Goal: Task Accomplishment & Management: Use online tool/utility

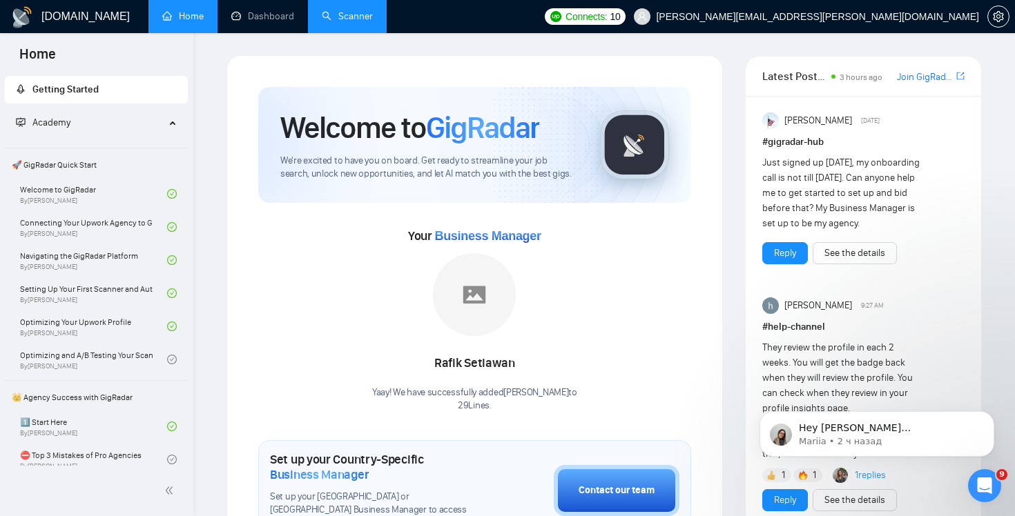
click at [345, 13] on link "Scanner" at bounding box center [347, 16] width 51 height 12
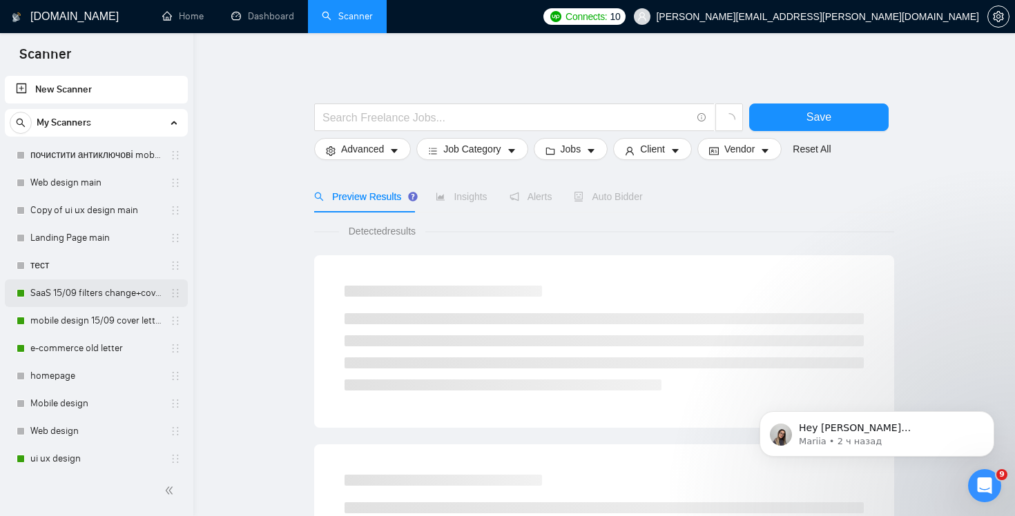
click at [109, 295] on link "SaaS 15/09 filters change+cover letter change" at bounding box center [95, 294] width 131 height 28
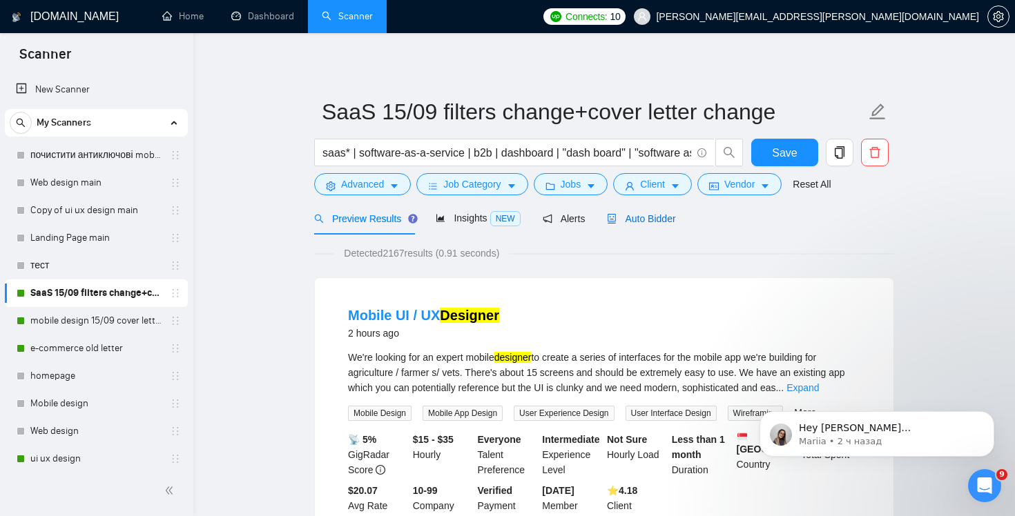
click at [654, 225] on div "Auto Bidder" at bounding box center [641, 218] width 68 height 15
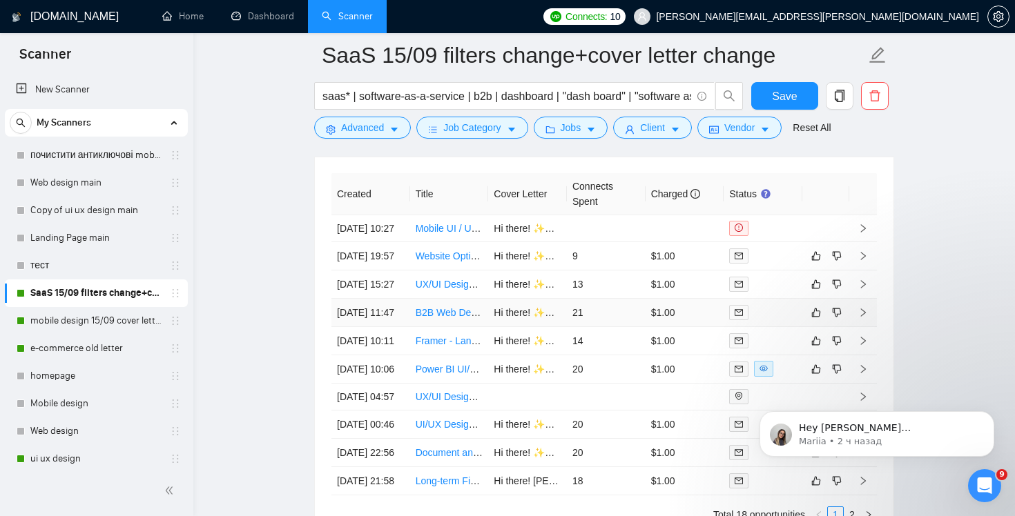
scroll to position [3359, 0]
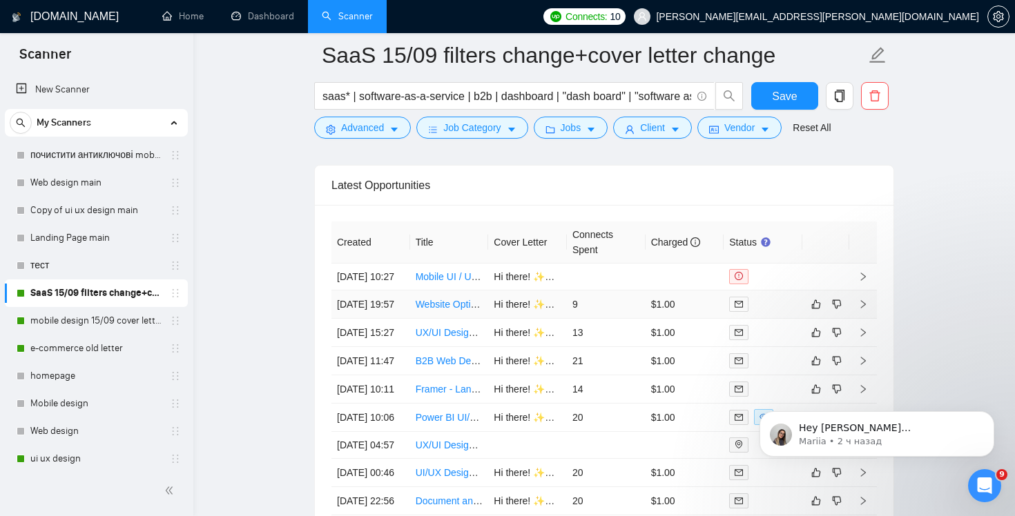
click at [410, 319] on td "Website Optimization for Framer - Mobile, Desktop, and Tablet" at bounding box center [449, 305] width 79 height 28
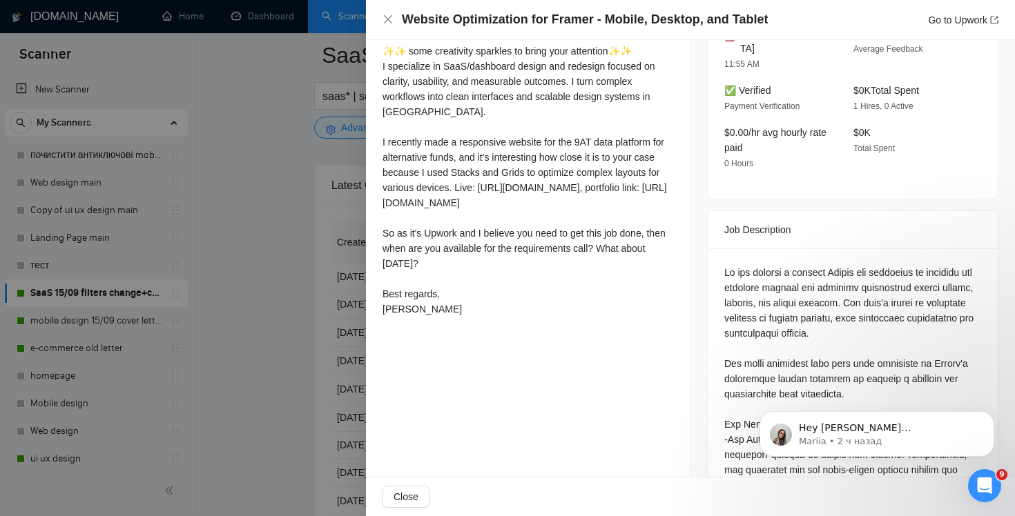
scroll to position [516, 0]
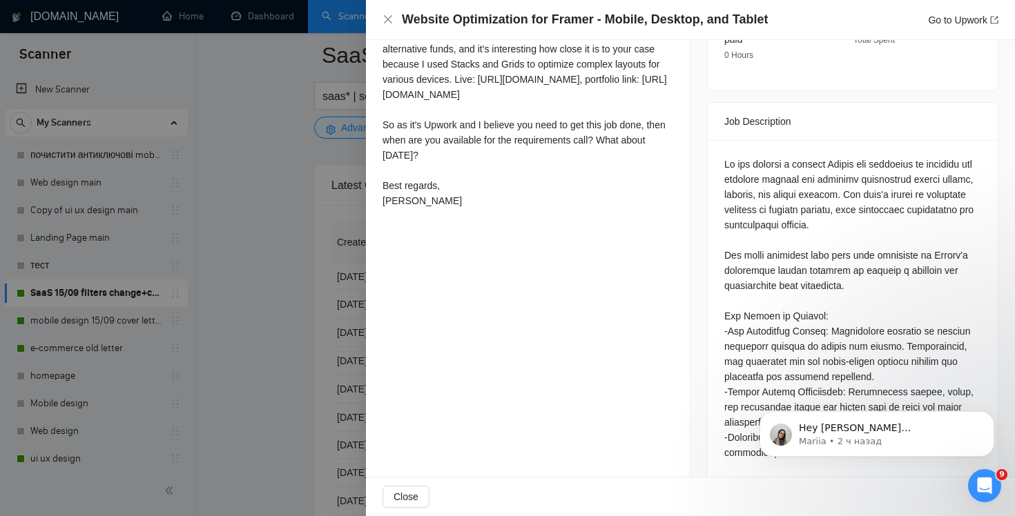
click at [70, 326] on div at bounding box center [507, 258] width 1015 height 516
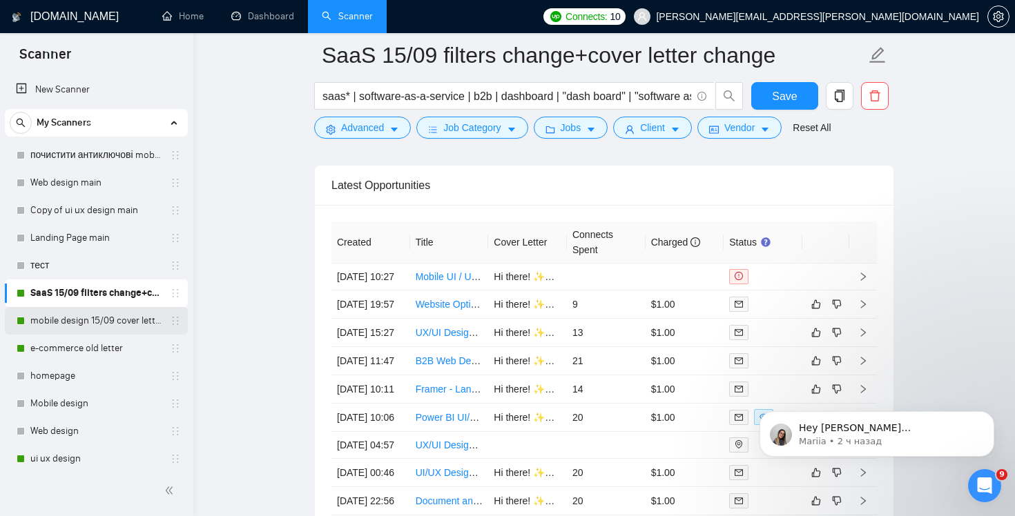
click at [55, 324] on link "mobile design 15/09 cover letter another first part" at bounding box center [95, 321] width 131 height 28
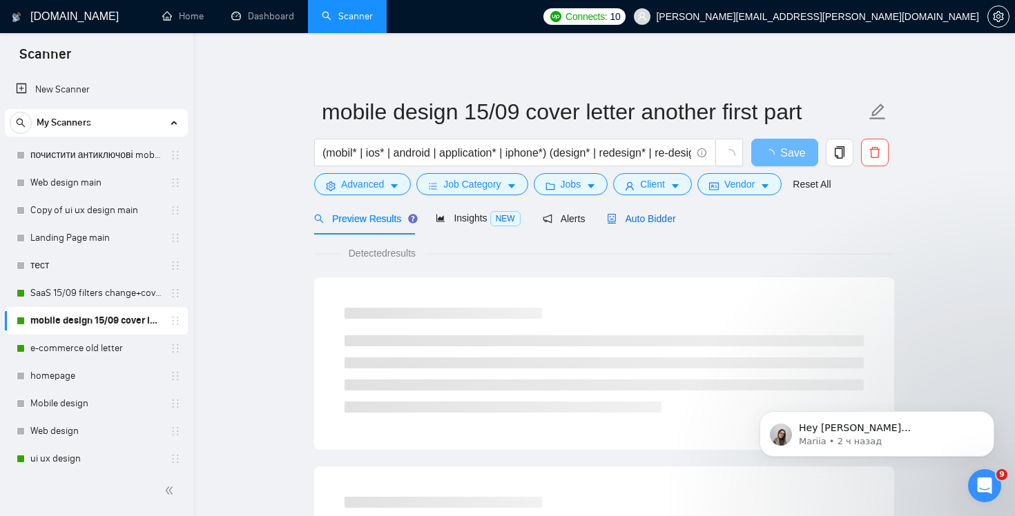
click at [652, 219] on span "Auto Bidder" at bounding box center [641, 218] width 68 height 11
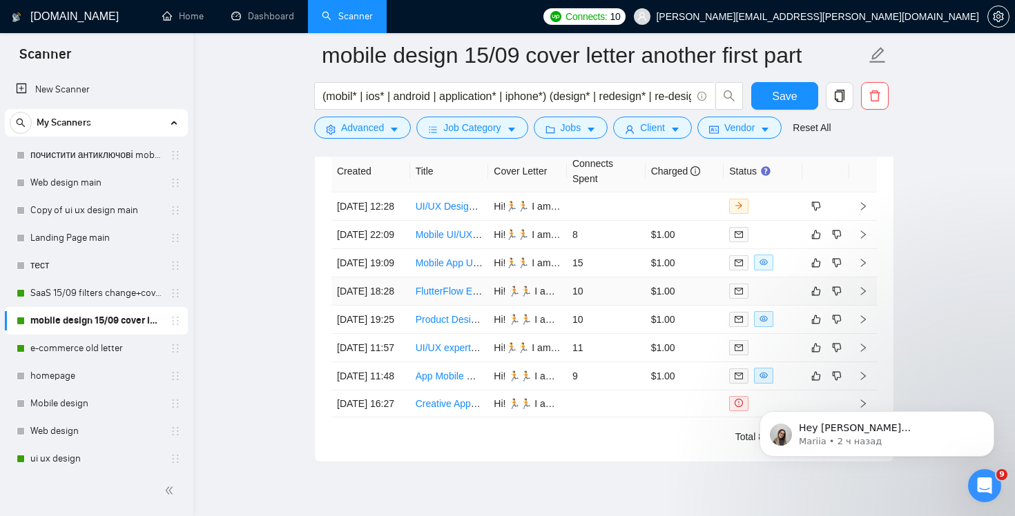
scroll to position [3428, 0]
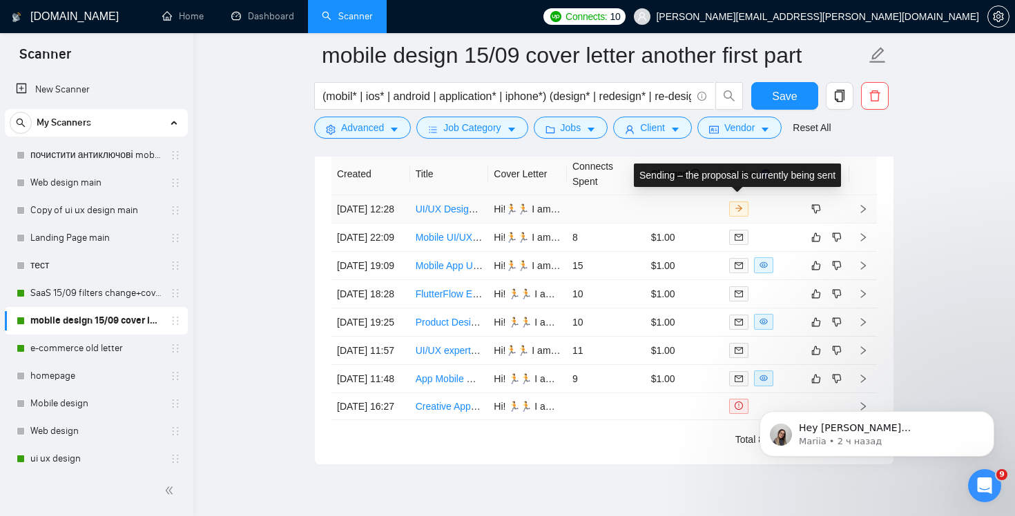
click at [739, 211] on span at bounding box center [738, 209] width 19 height 15
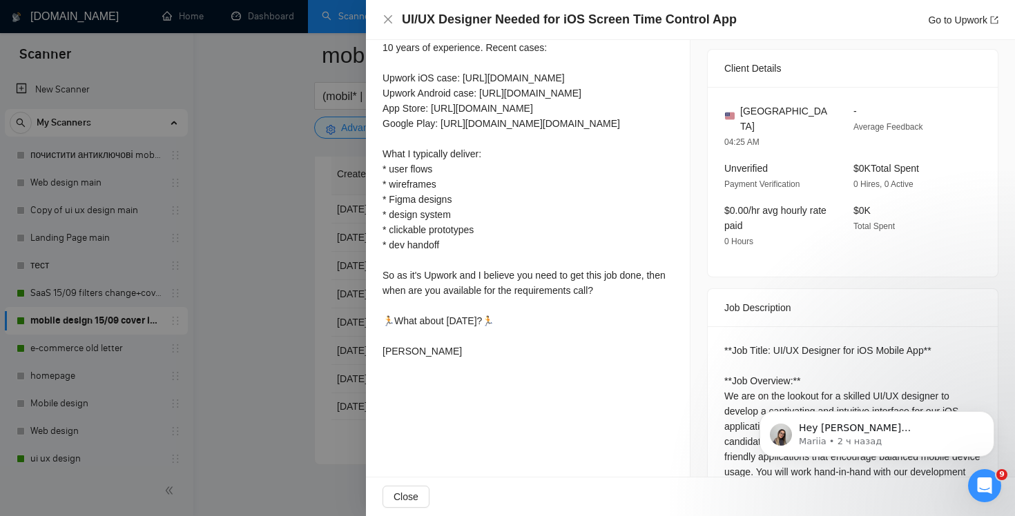
scroll to position [446, 0]
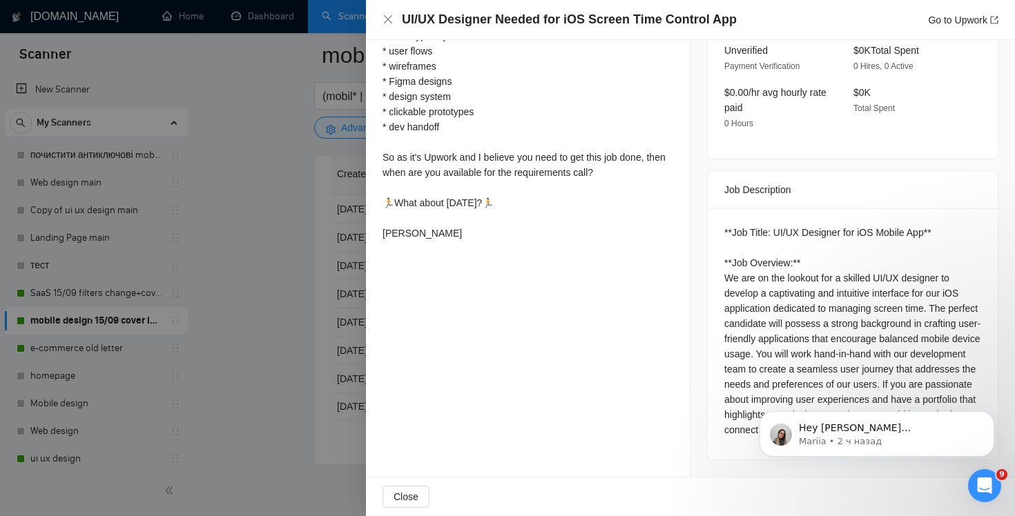
click at [231, 251] on div at bounding box center [507, 258] width 1015 height 516
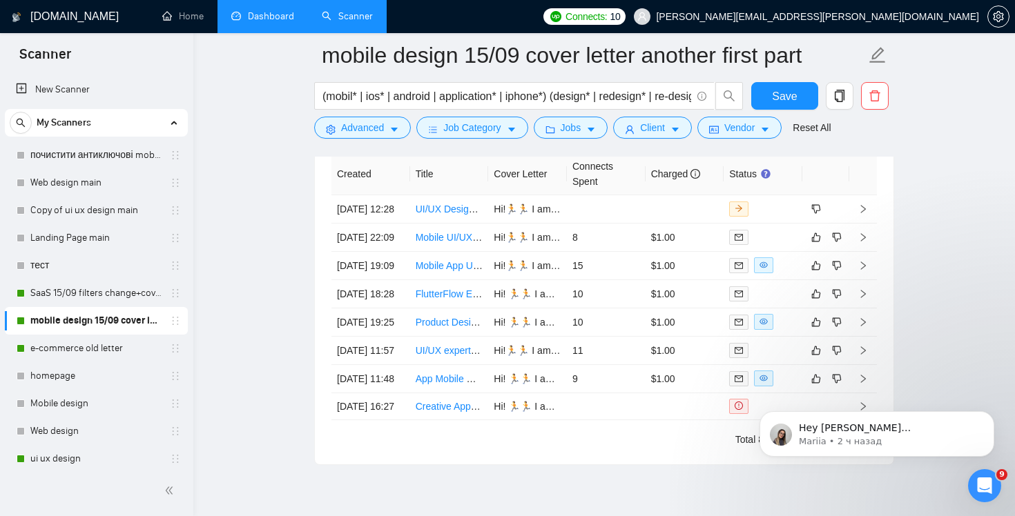
click at [254, 21] on link "Dashboard" at bounding box center [262, 16] width 63 height 12
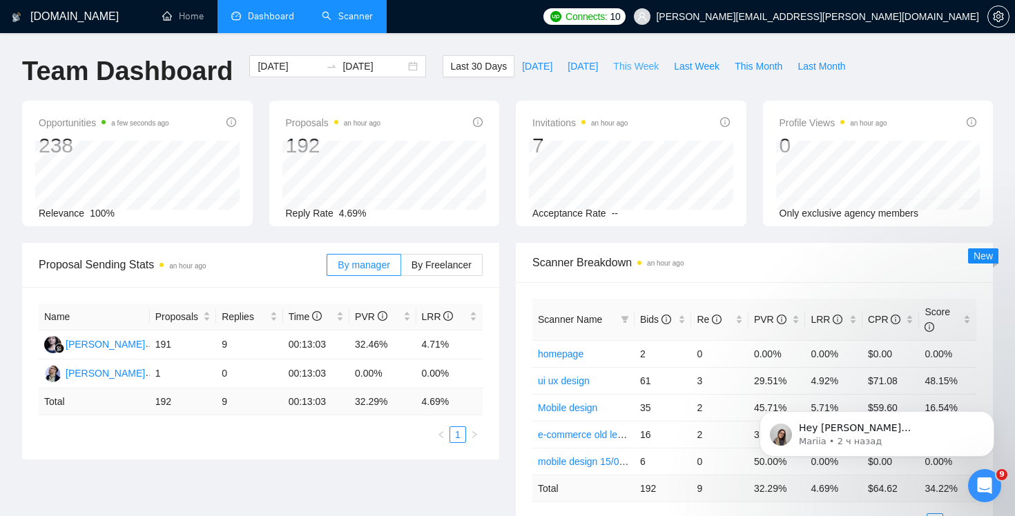
click at [624, 70] on span "This Week" at bounding box center [636, 66] width 46 height 15
type input "2025-09-15"
type input "2025-09-21"
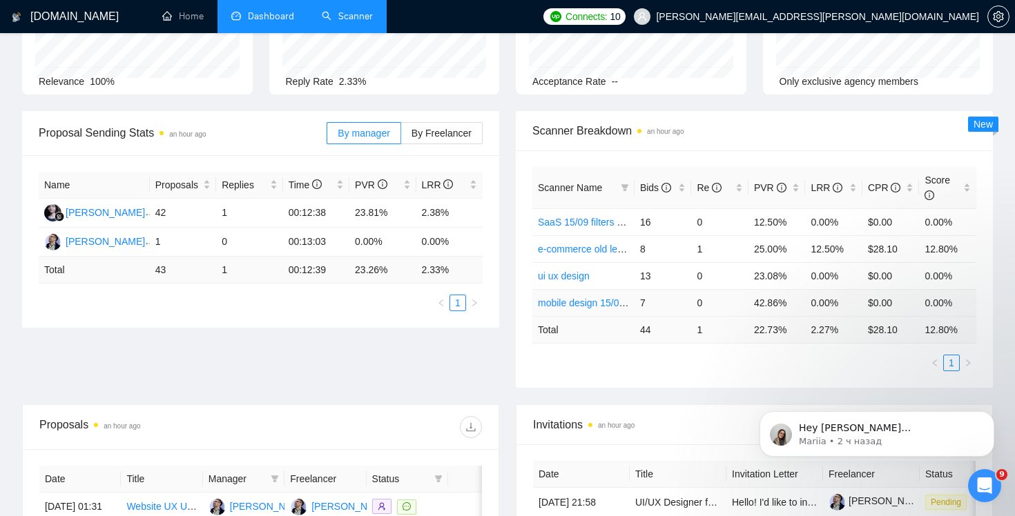
scroll to position [133, 0]
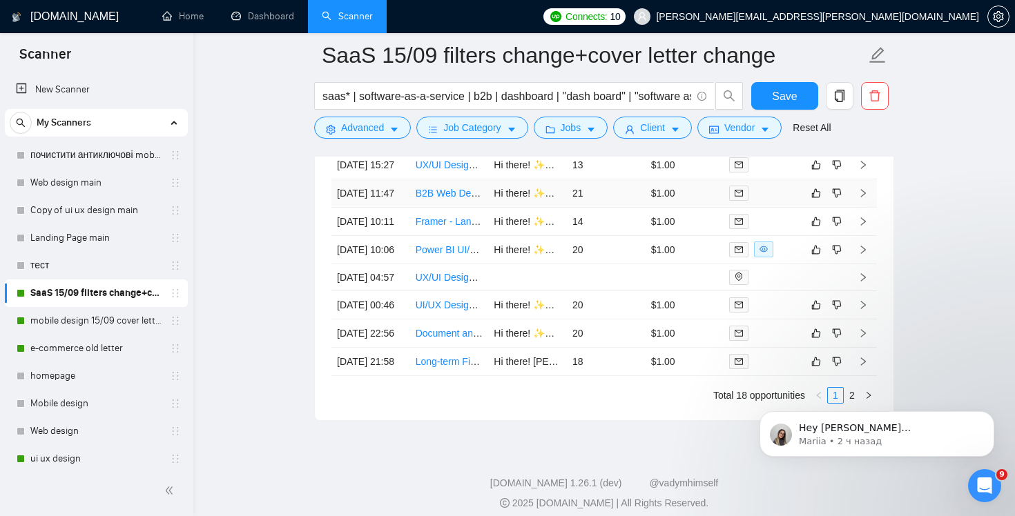
scroll to position [3554, 0]
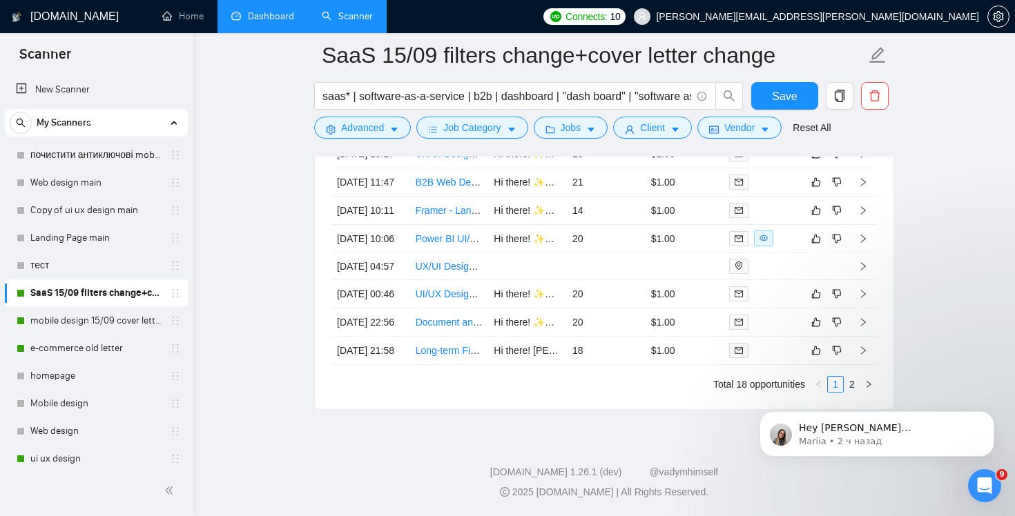
click at [268, 22] on link "Dashboard" at bounding box center [262, 16] width 63 height 12
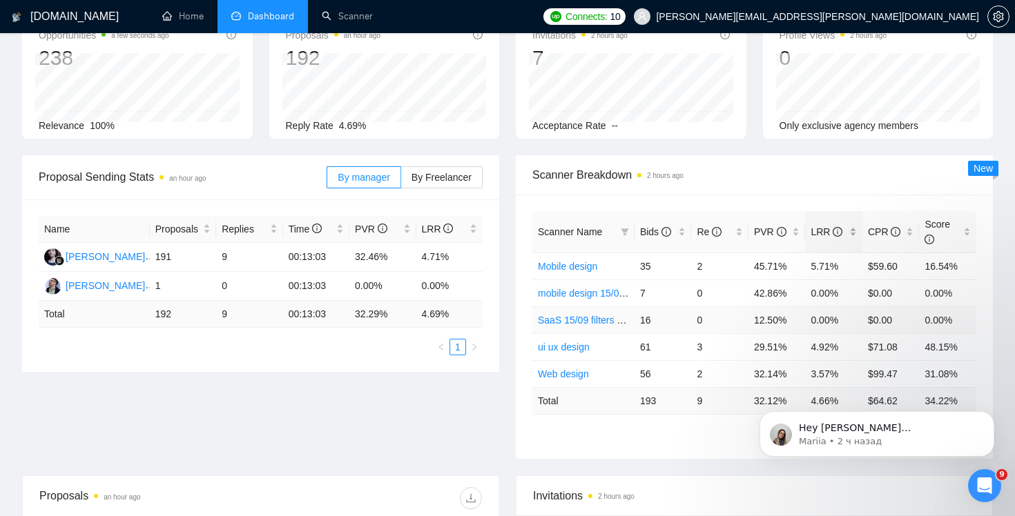
scroll to position [192, 0]
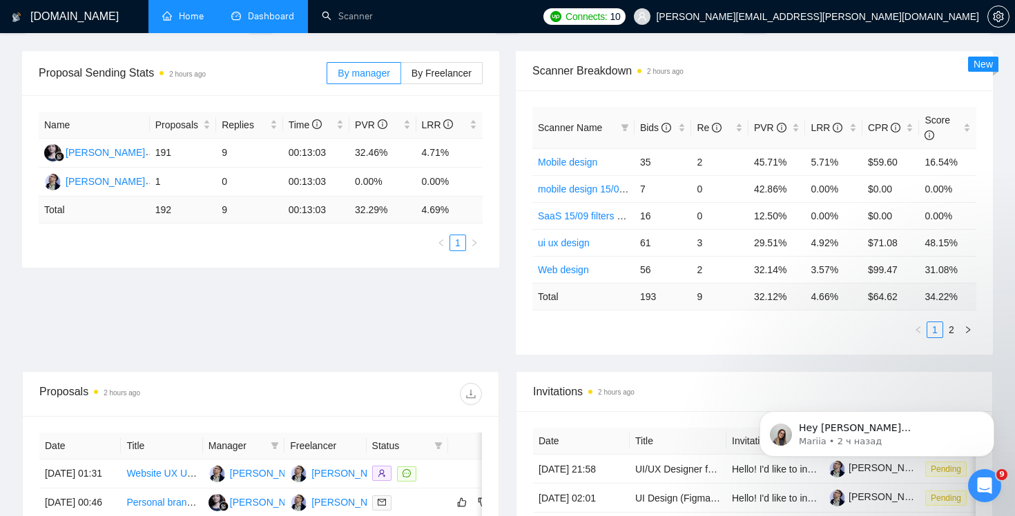
click at [188, 18] on link "Home" at bounding box center [182, 16] width 41 height 12
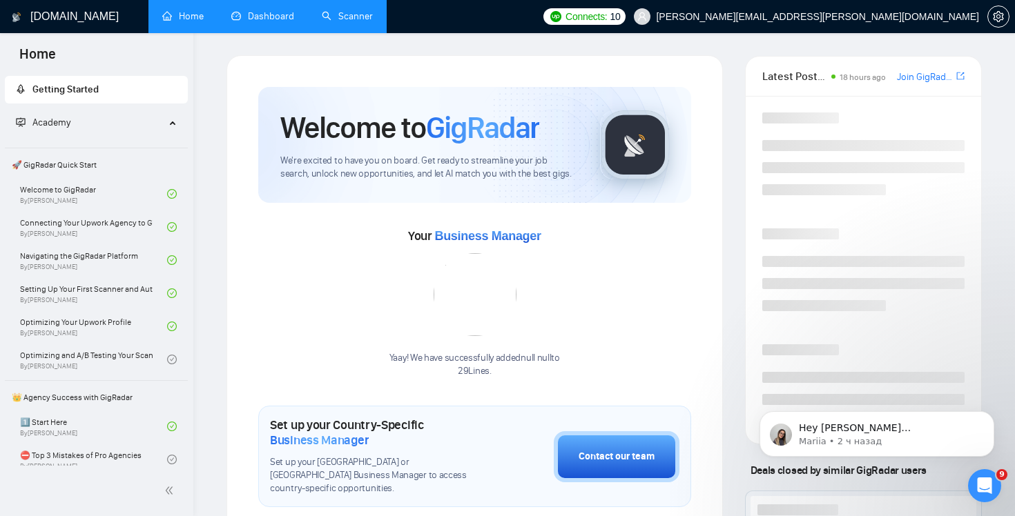
click at [353, 14] on link "Scanner" at bounding box center [347, 16] width 51 height 12
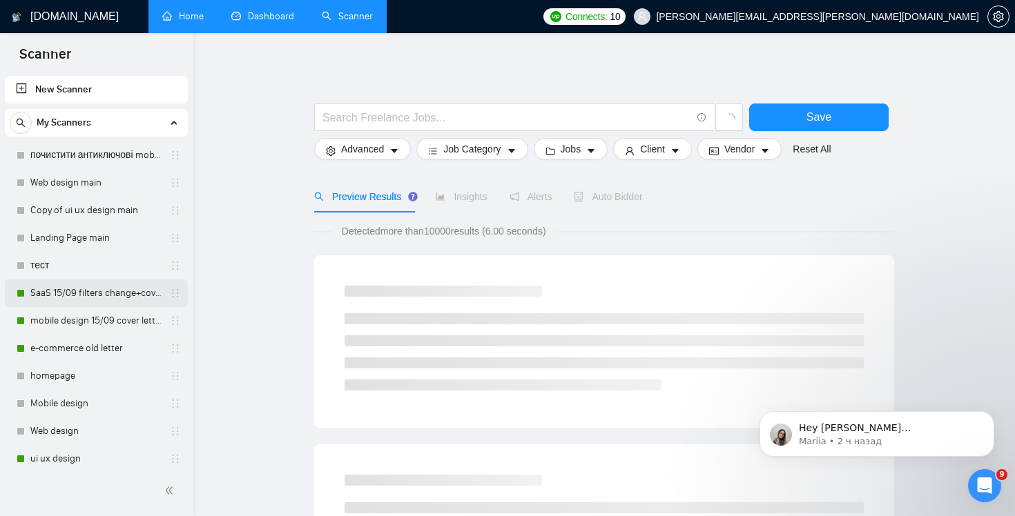
click at [80, 299] on link "SaaS 15/09 filters change+cover letter change" at bounding box center [95, 294] width 131 height 28
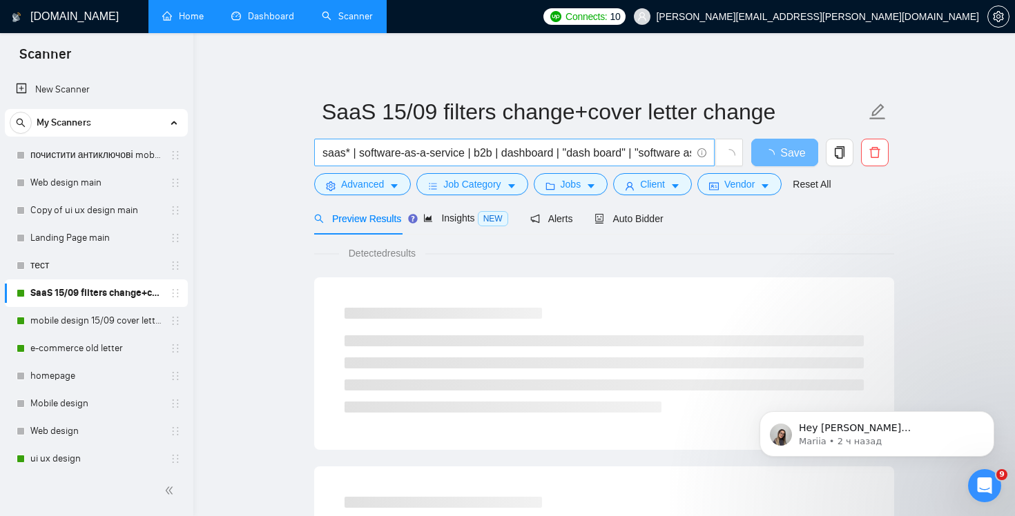
click at [337, 154] on input "saas* | software-as-a-service | b2b | dashboard | "dash board" | "software as a…" at bounding box center [506, 152] width 369 height 17
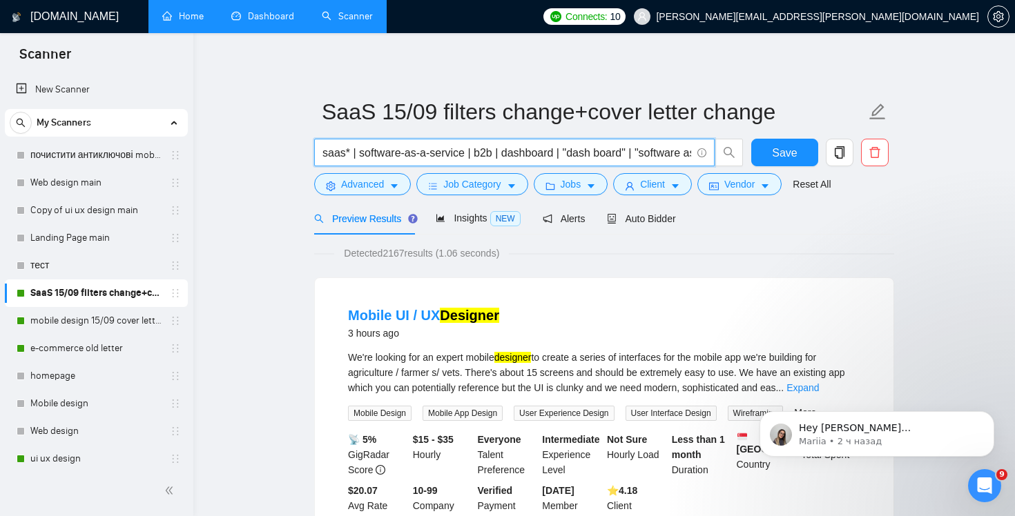
click at [494, 151] on input "saas* | software-as-a-service | b2b | dashboard | "dash board" | "software as a…" at bounding box center [506, 152] width 369 height 17
click at [598, 152] on input "saas* | software-as-a-service | b2b | dashboard | "dash board" | "software as a…" at bounding box center [506, 152] width 369 height 17
drag, startPoint x: 655, startPoint y: 155, endPoint x: 789, endPoint y: 165, distance: 134.3
click at [790, 165] on div "saas* | software-as-a-service | b2b | dashboard | "dash board" | "software as a…" at bounding box center [601, 156] width 580 height 35
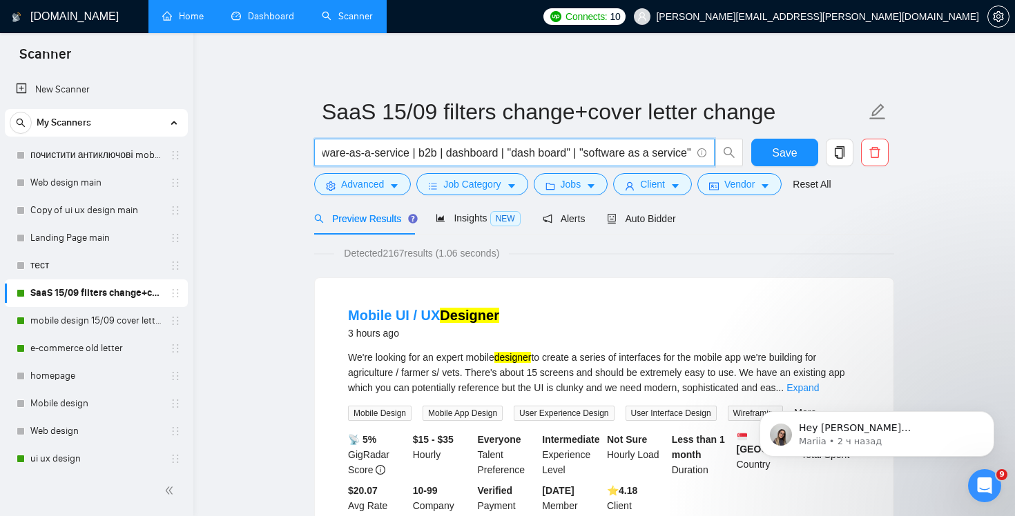
click at [674, 158] on input "saas* | software-as-a-service | b2b | dashboard | "dash board" | "software as a…" at bounding box center [506, 152] width 369 height 17
click at [84, 351] on link "e-commerce old letter" at bounding box center [95, 349] width 131 height 28
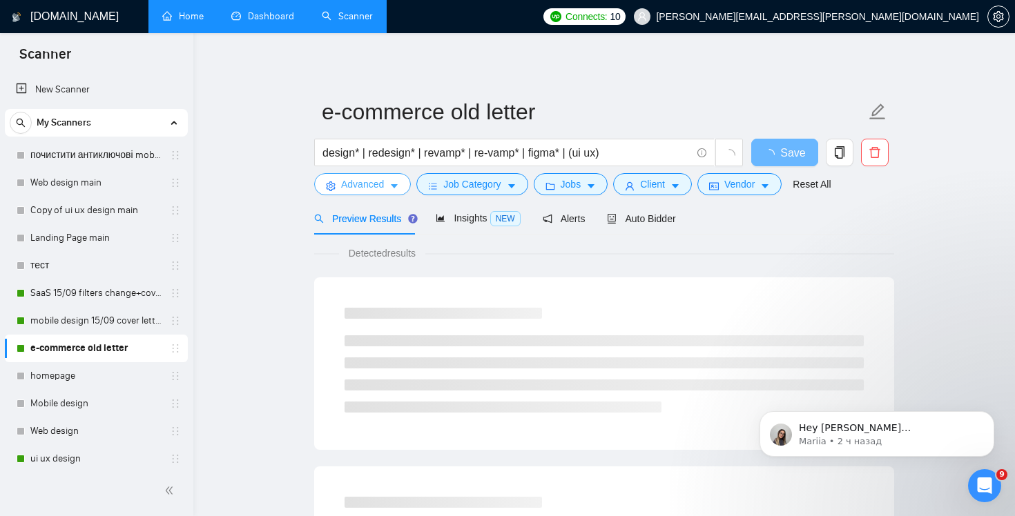
click at [366, 187] on span "Advanced" at bounding box center [362, 184] width 43 height 15
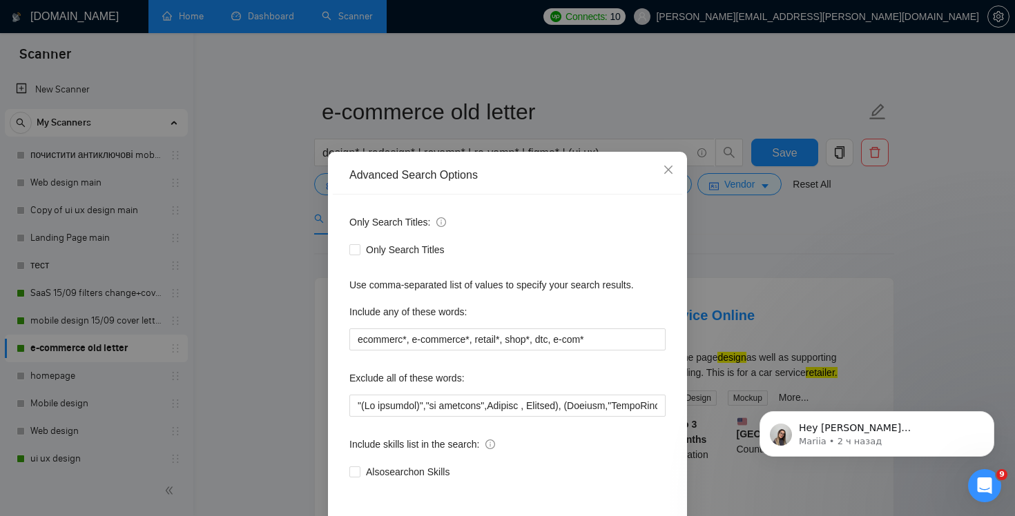
click at [751, 277] on div "Advanced Search Options Only Search Titles: Only Search Titles Use comma-separa…" at bounding box center [507, 258] width 1015 height 516
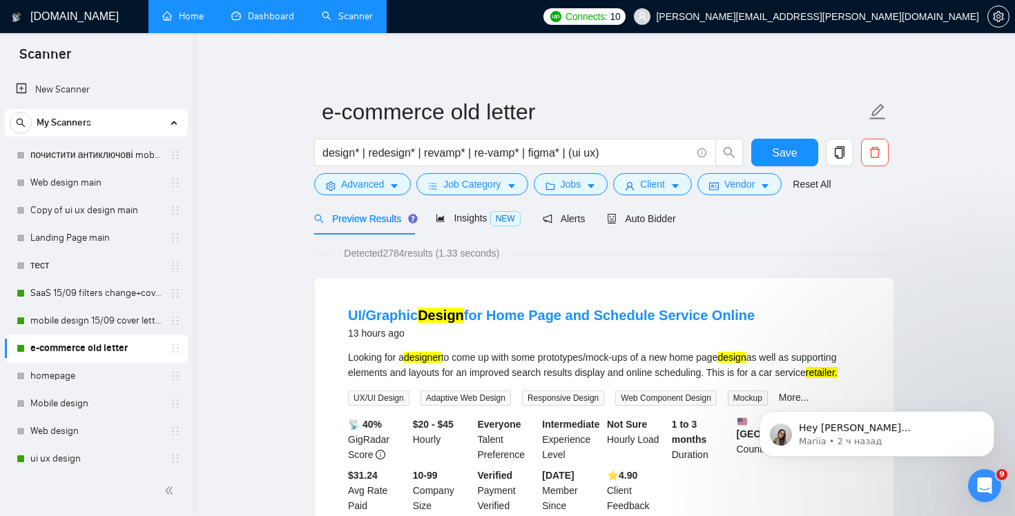
click at [274, 21] on link "Dashboard" at bounding box center [262, 16] width 63 height 12
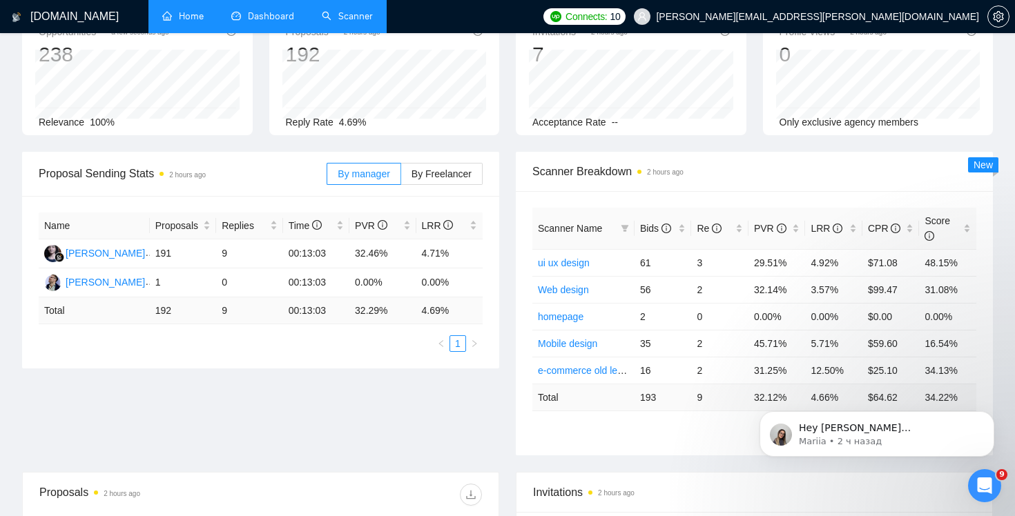
scroll to position [165, 0]
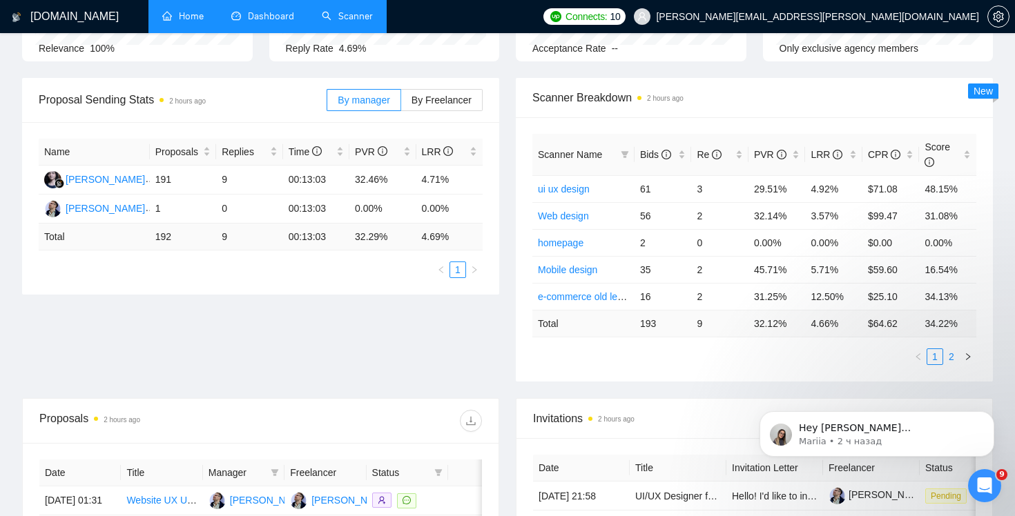
click at [952, 363] on link "2" at bounding box center [951, 356] width 15 height 15
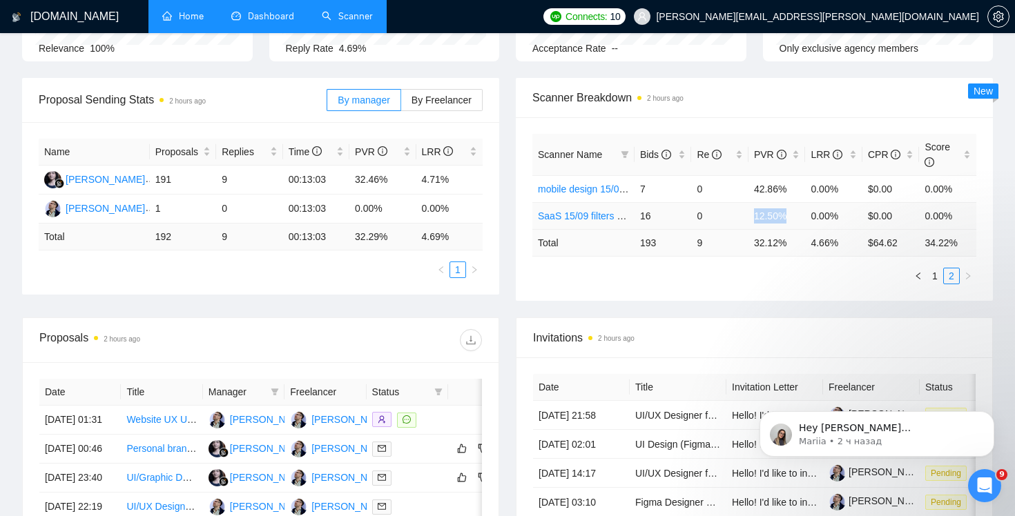
drag, startPoint x: 751, startPoint y: 220, endPoint x: 789, endPoint y: 222, distance: 38.1
click at [789, 222] on td "12.50%" at bounding box center [776, 215] width 57 height 27
click at [676, 220] on td "16" at bounding box center [662, 215] width 57 height 27
drag, startPoint x: 649, startPoint y: 190, endPoint x: 638, endPoint y: 187, distance: 11.4
click at [638, 187] on td "7" at bounding box center [662, 188] width 57 height 27
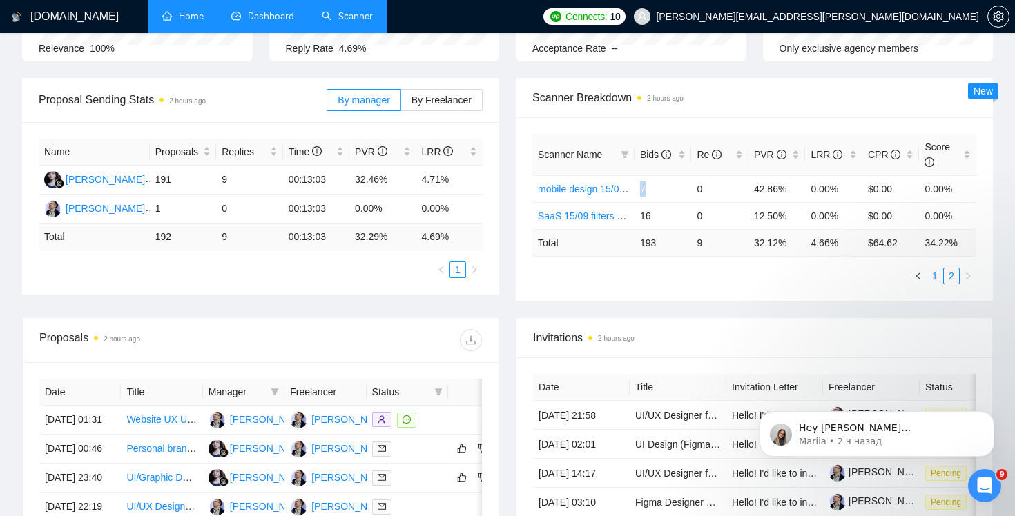
click at [938, 282] on link "1" at bounding box center [934, 276] width 15 height 15
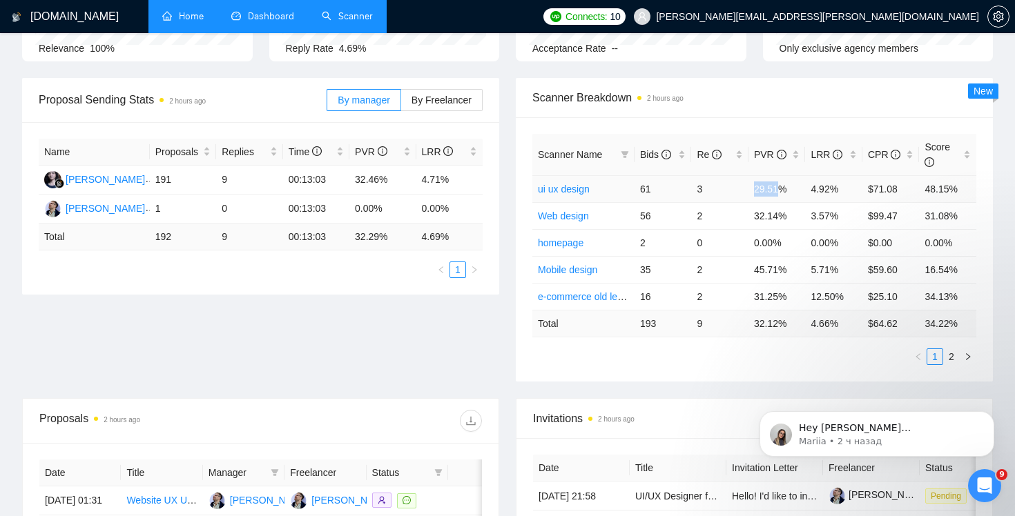
drag, startPoint x: 752, startPoint y: 191, endPoint x: 784, endPoint y: 191, distance: 32.4
click at [784, 191] on td "29.51%" at bounding box center [776, 188] width 57 height 27
drag, startPoint x: 808, startPoint y: 276, endPoint x: 841, endPoint y: 273, distance: 32.6
click at [841, 273] on td "5.71%" at bounding box center [833, 269] width 57 height 27
click at [947, 365] on li "2" at bounding box center [951, 357] width 17 height 17
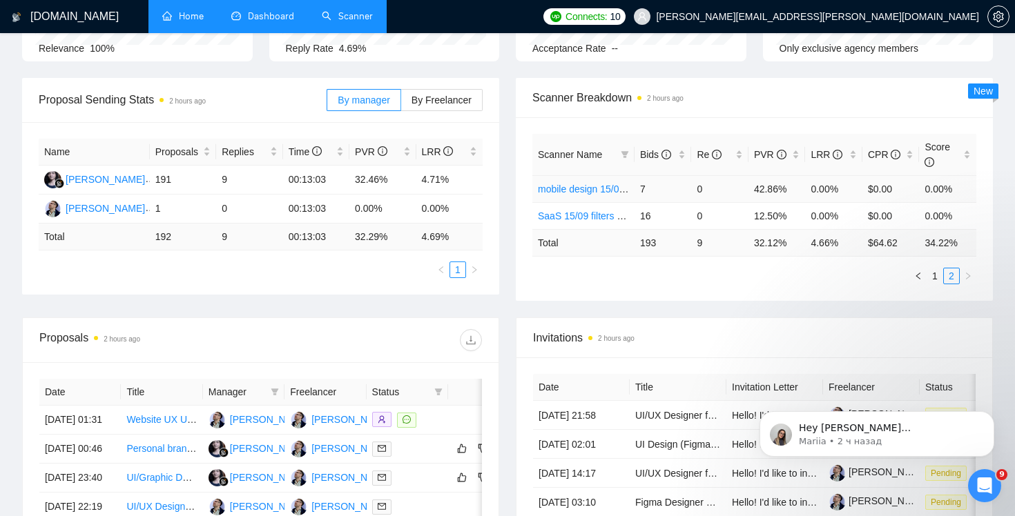
click at [567, 186] on link "mobile design 15/09 cover letter another first part" at bounding box center [643, 189] width 210 height 11
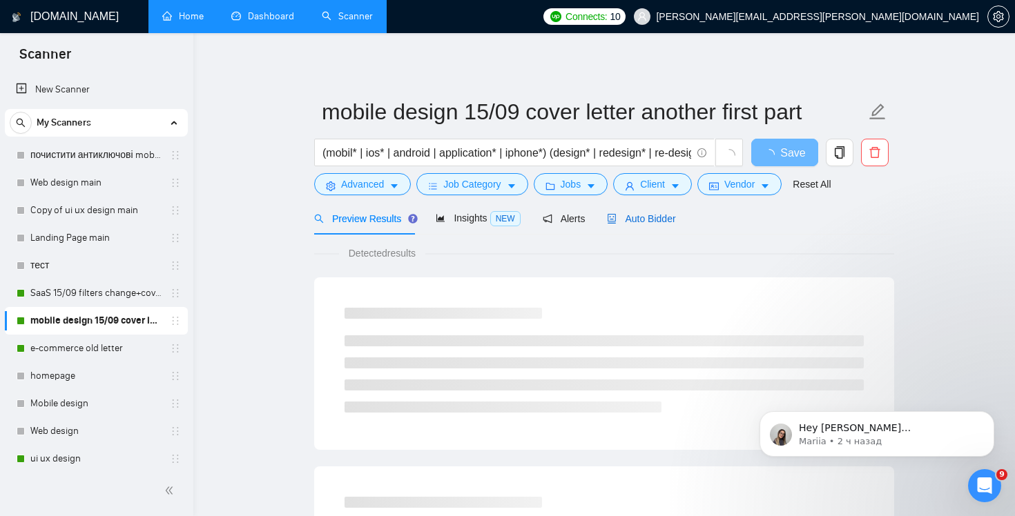
click at [641, 220] on span "Auto Bidder" at bounding box center [641, 218] width 68 height 11
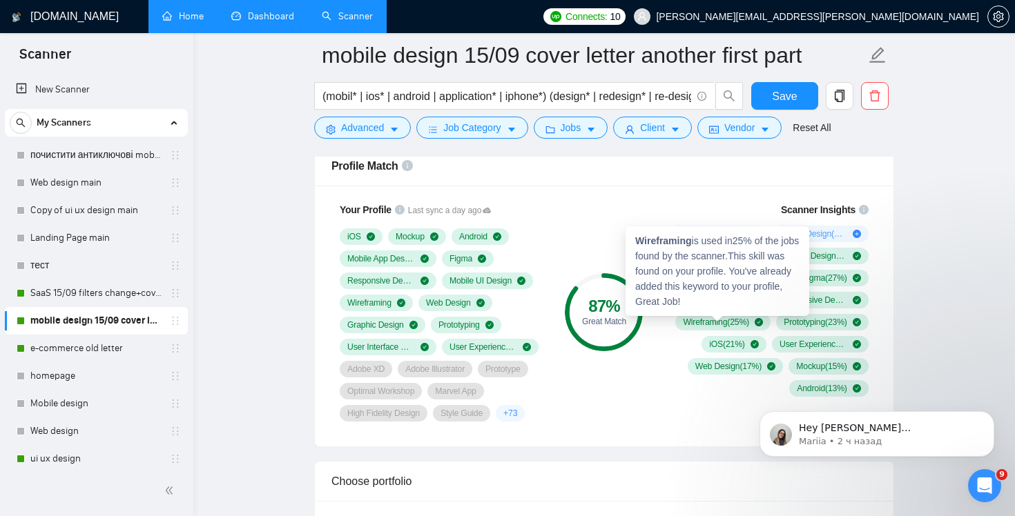
scroll to position [913, 0]
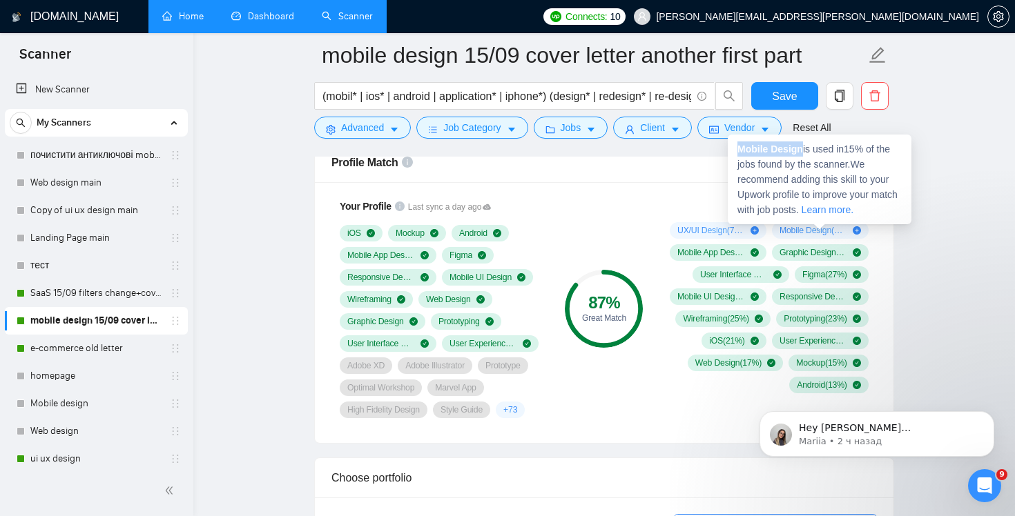
drag, startPoint x: 804, startPoint y: 151, endPoint x: 729, endPoint y: 149, distance: 75.3
click at [729, 148] on div "Mobile Design is used in 15 % of the jobs found by the scanner. We recommend ad…" at bounding box center [820, 180] width 184 height 90
copy strong "Mobile Design"
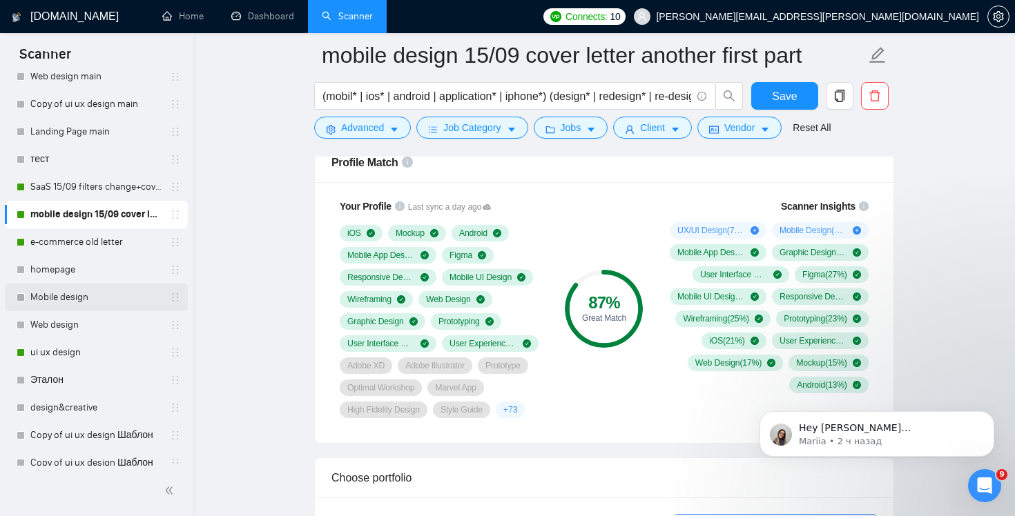
scroll to position [173, 0]
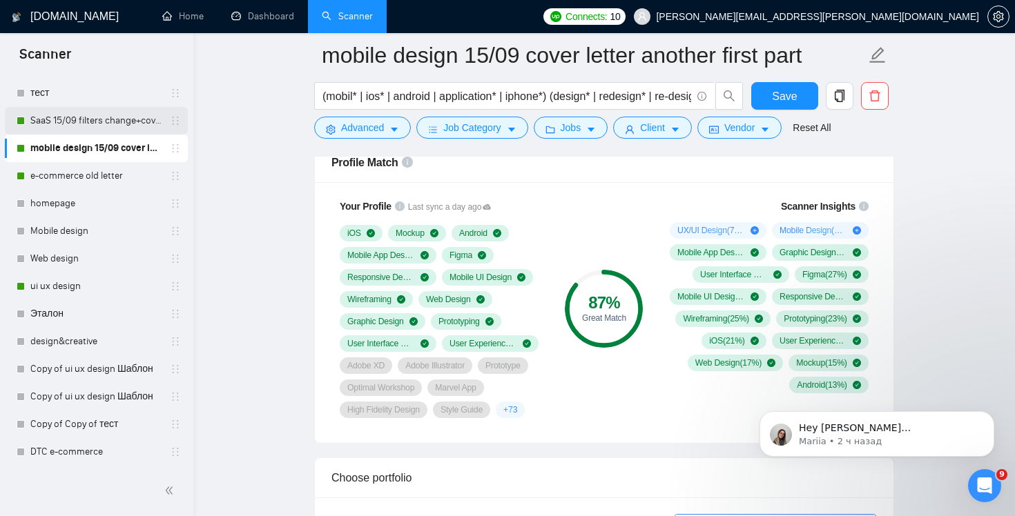
click at [111, 120] on link "SaaS 15/09 filters change+cover letter change" at bounding box center [95, 121] width 131 height 28
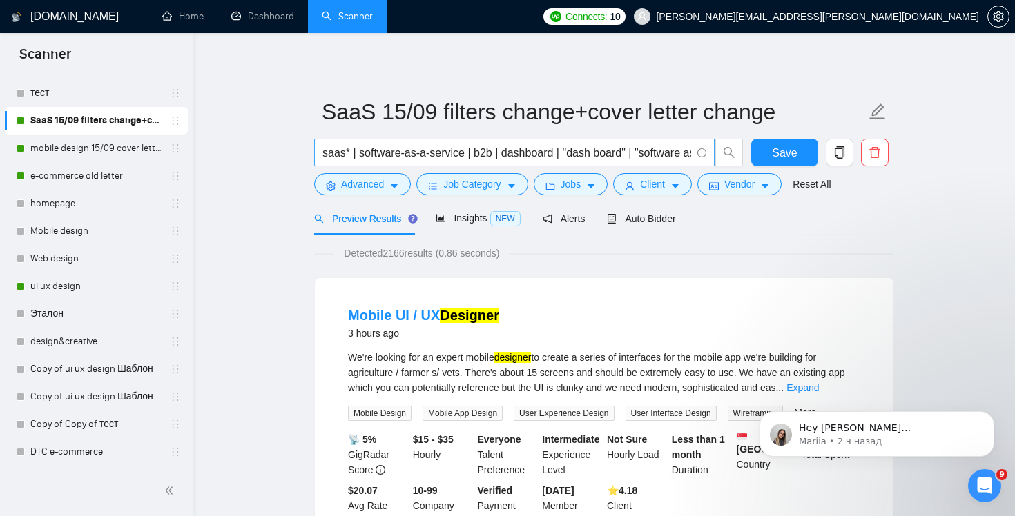
click at [536, 153] on input "saas* | software-as-a-service | b2b | dashboard | "dash board" | "software as a…" at bounding box center [506, 152] width 369 height 17
